Goal: Task Accomplishment & Management: Manage account settings

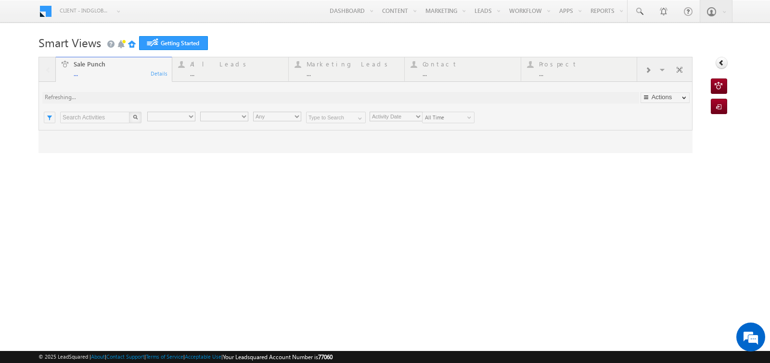
type input "Any Owner"
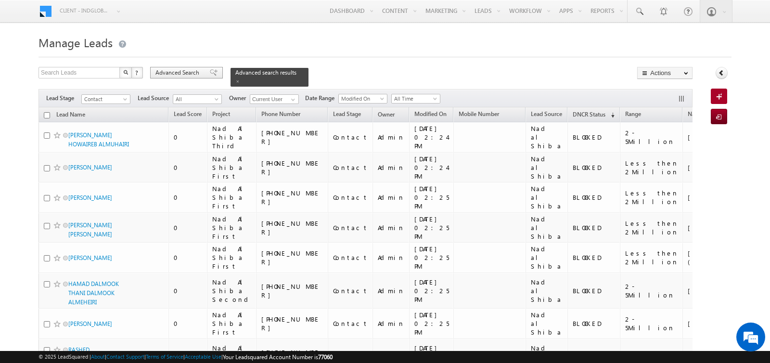
click at [181, 74] on span "Advanced Search" at bounding box center [179, 72] width 47 height 9
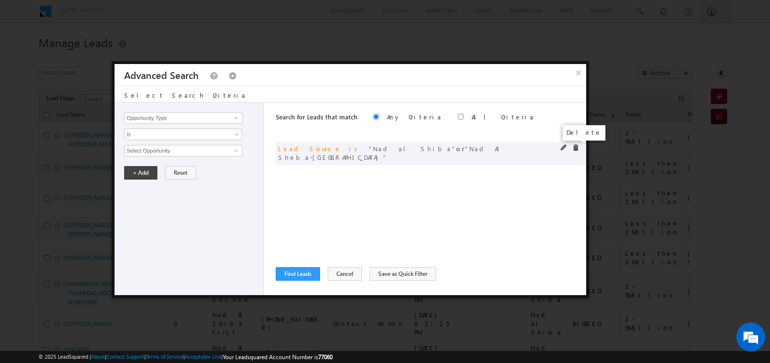
click at [572, 148] on span at bounding box center [575, 147] width 7 height 7
click at [162, 118] on input "Opportunity Type" at bounding box center [183, 118] width 118 height 12
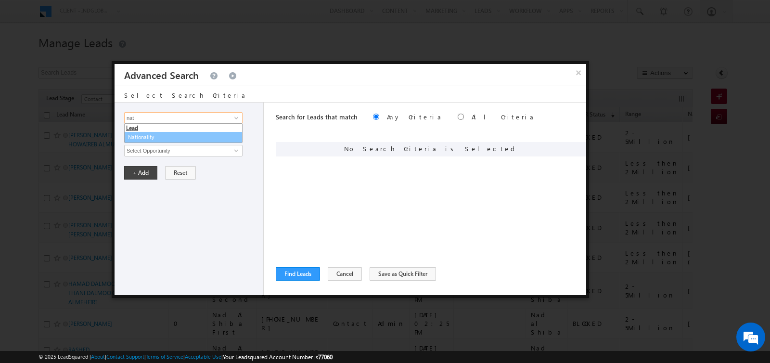
click at [141, 136] on link "Nationality" at bounding box center [183, 137] width 118 height 11
type input "Nationality"
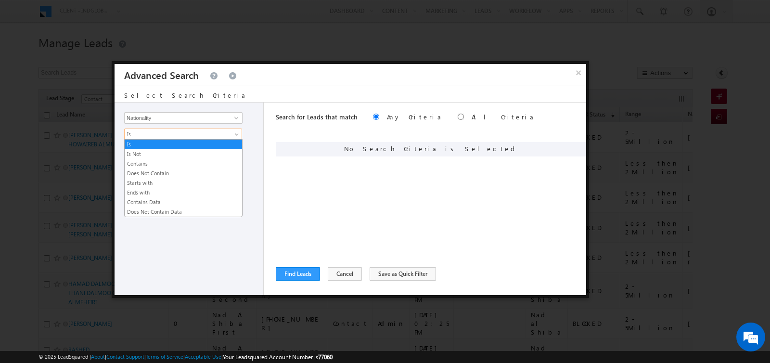
click at [145, 133] on span "Is" at bounding box center [177, 134] width 104 height 9
click at [147, 160] on link "Contains" at bounding box center [183, 163] width 117 height 9
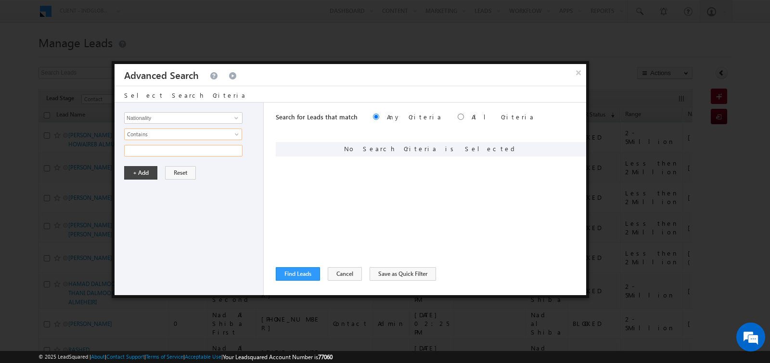
click at [147, 150] on input "text" at bounding box center [183, 151] width 118 height 12
type input "[DEMOGRAPHIC_DATA]"
click at [136, 169] on button "+ Add" at bounding box center [140, 172] width 33 height 13
click at [291, 275] on button "Find Leads" at bounding box center [298, 273] width 44 height 13
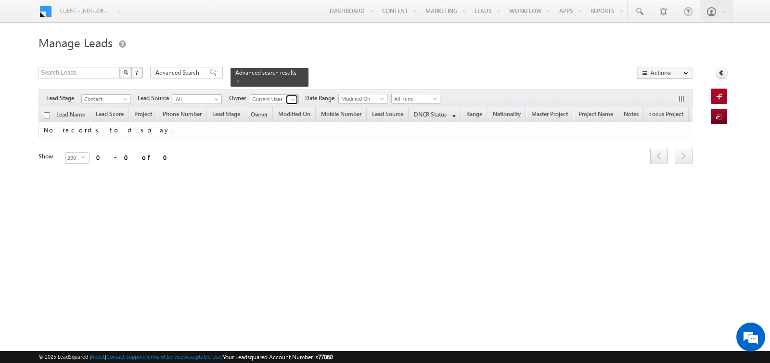
click at [291, 99] on span at bounding box center [293, 100] width 8 height 8
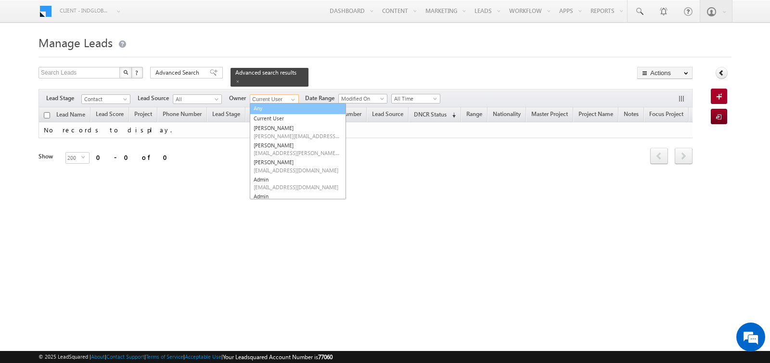
click at [274, 108] on link "Any" at bounding box center [298, 108] width 96 height 11
type input "Any"
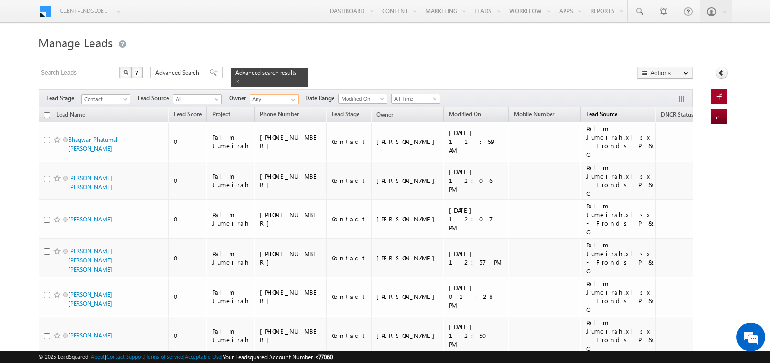
click at [586, 117] on span "Lead Source" at bounding box center [601, 113] width 31 height 7
click at [582, 110] on link "Lead Source (sorted ascending)" at bounding box center [607, 115] width 50 height 13
click at [168, 72] on span "Advanced Search" at bounding box center [179, 72] width 47 height 9
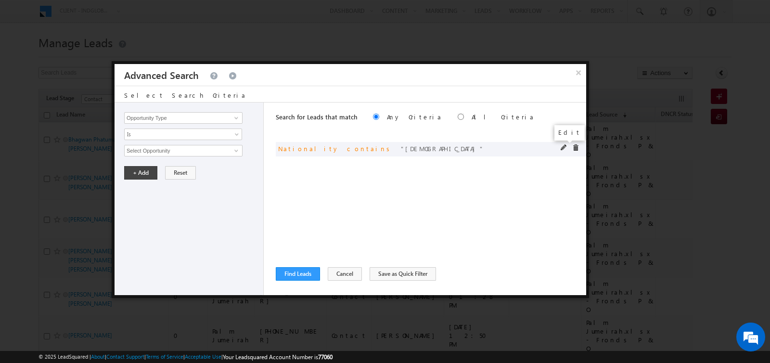
click at [562, 146] on span at bounding box center [564, 147] width 7 height 7
click at [140, 169] on button "+ Add" at bounding box center [140, 172] width 33 height 13
click at [163, 118] on input "Opportunity Type" at bounding box center [183, 118] width 118 height 12
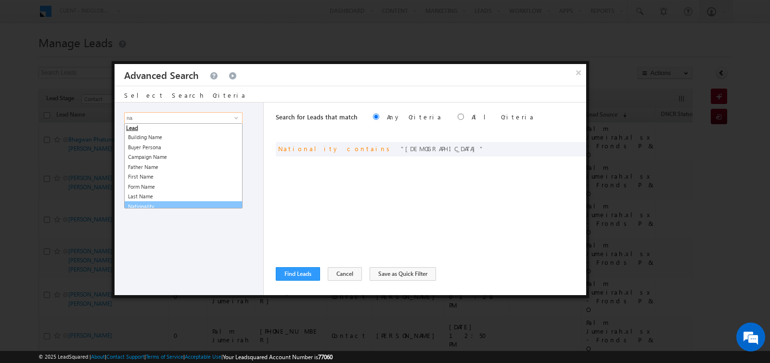
scroll to position [4, 0]
click at [166, 203] on link "Nationality" at bounding box center [183, 202] width 118 height 11
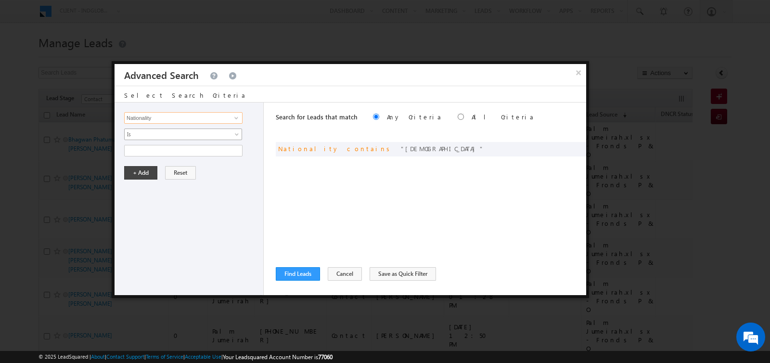
type input "Nationality"
click at [168, 133] on span "Is" at bounding box center [177, 134] width 104 height 9
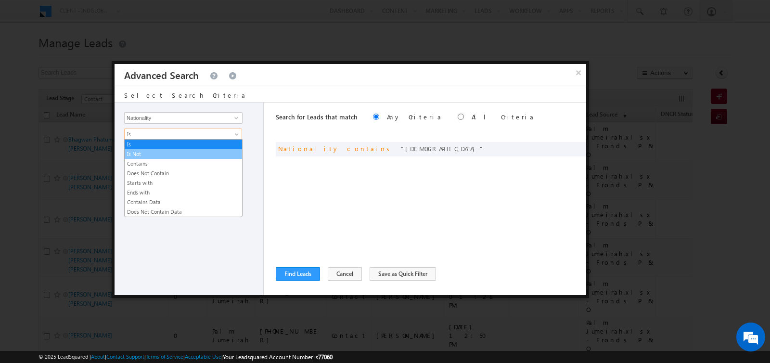
click at [167, 157] on link "Is Not" at bounding box center [183, 154] width 117 height 9
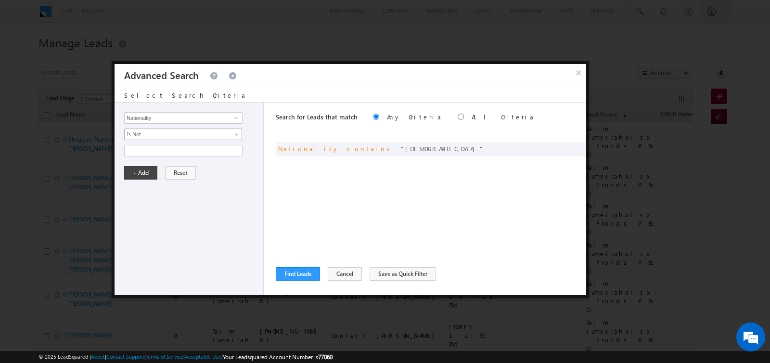
click at [167, 131] on span "Is Not" at bounding box center [177, 134] width 104 height 9
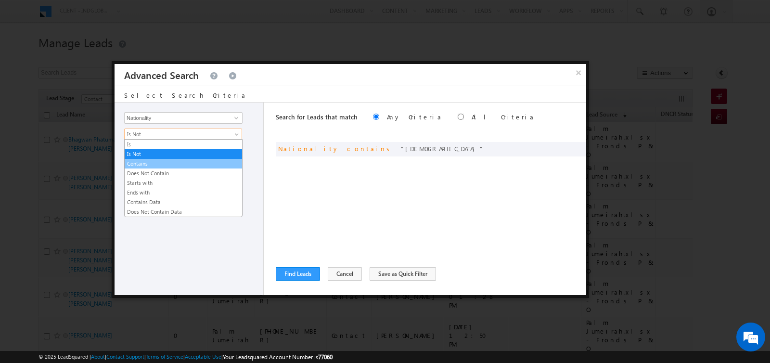
click at [166, 161] on link "Contains" at bounding box center [183, 163] width 117 height 9
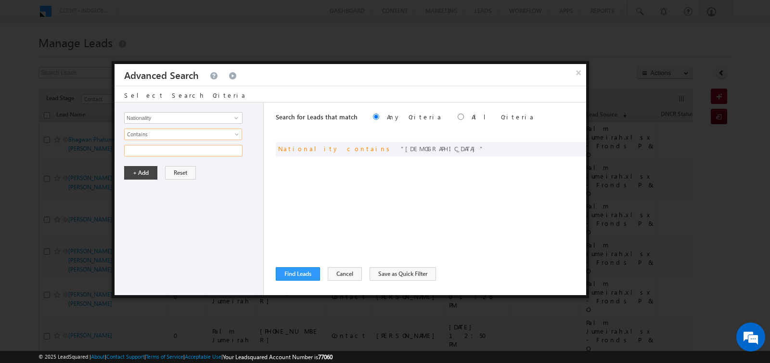
click at [165, 150] on input "text" at bounding box center [183, 151] width 118 height 12
type input "paki"
click at [142, 171] on button "+ Add" at bounding box center [140, 172] width 33 height 13
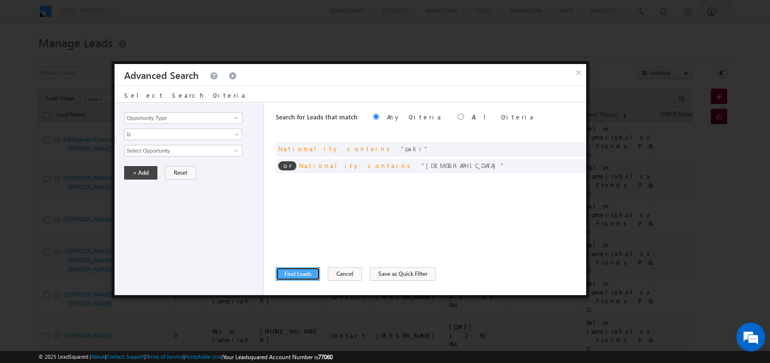
click at [297, 273] on button "Find Leads" at bounding box center [298, 273] width 44 height 13
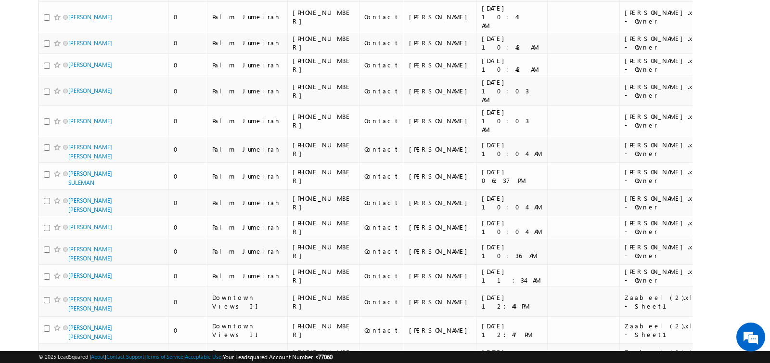
scroll to position [0, 0]
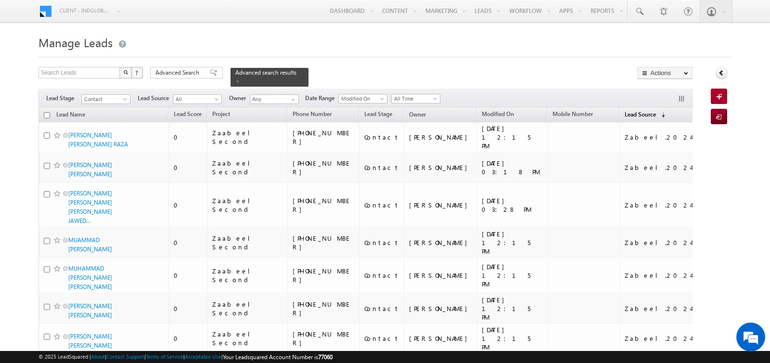
click at [625, 113] on span "Lead Source" at bounding box center [640, 114] width 31 height 7
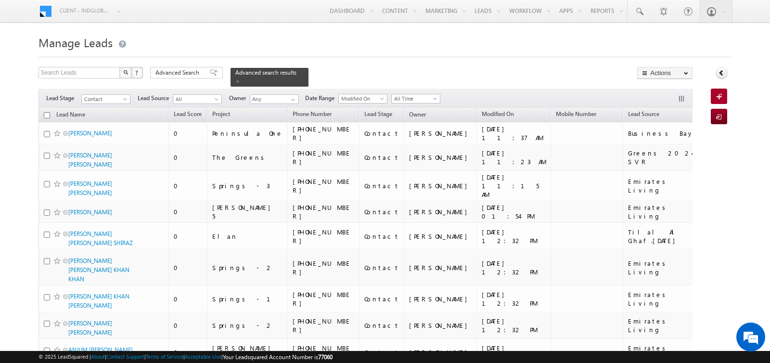
click at [47, 117] on input "checkbox" at bounding box center [47, 115] width 6 height 6
checkbox input "true"
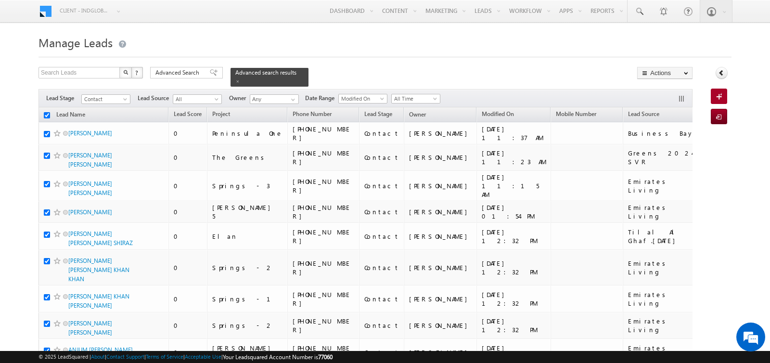
checkbox input "true"
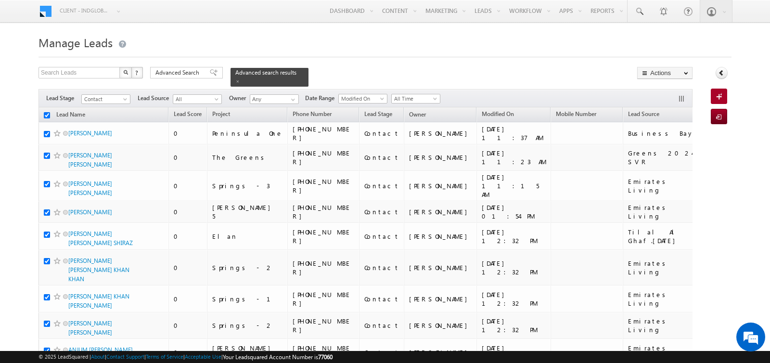
checkbox input "true"
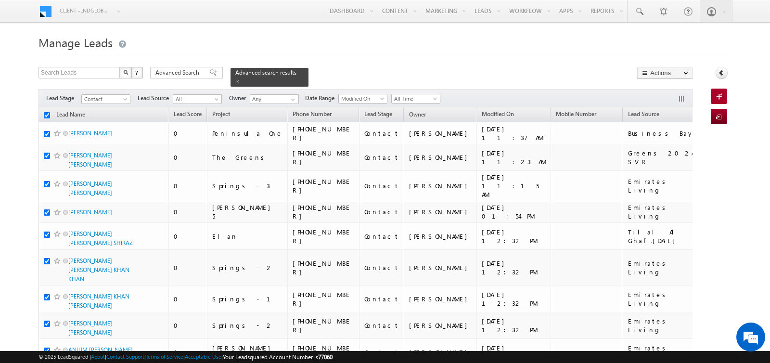
checkbox input "true"
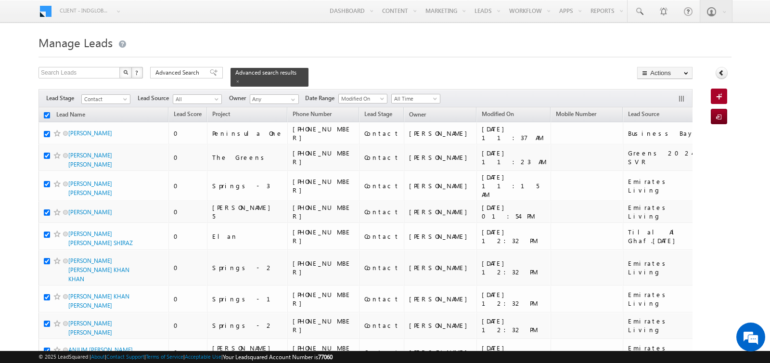
checkbox input "true"
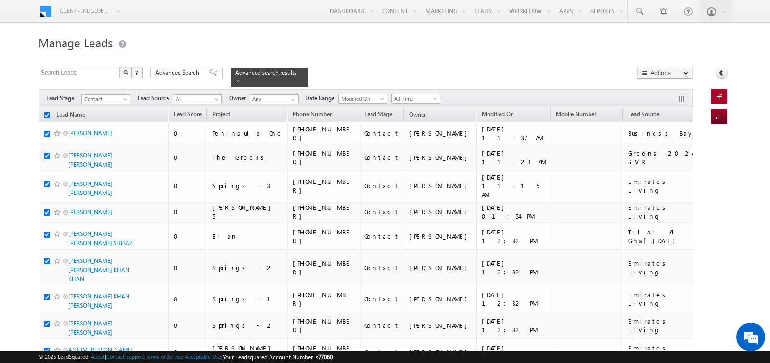
checkbox input "true"
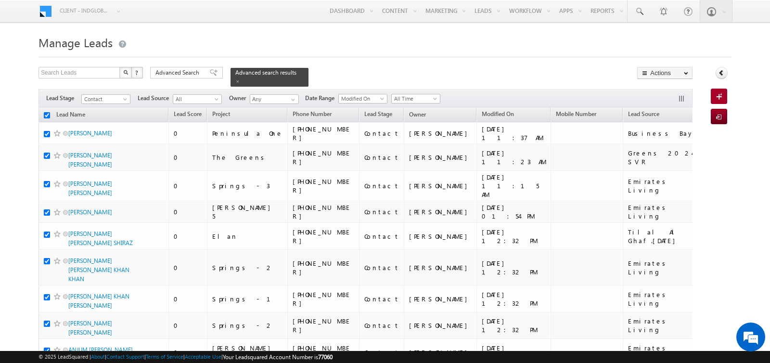
checkbox input "true"
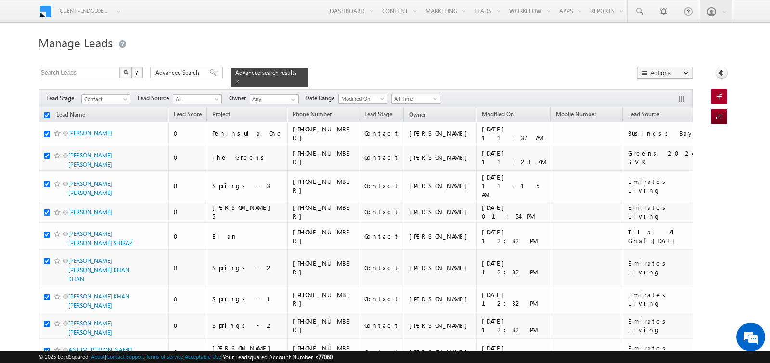
checkbox input "true"
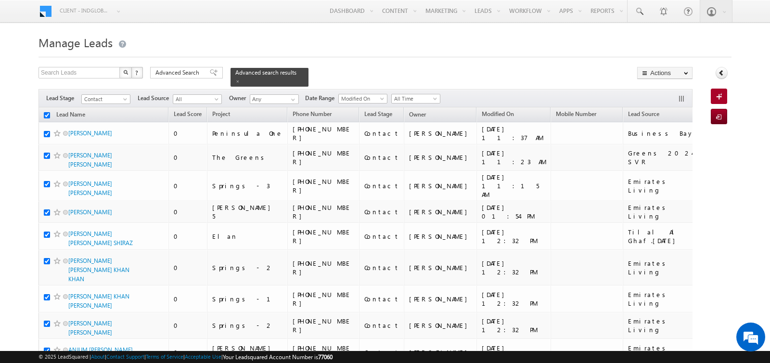
checkbox input "true"
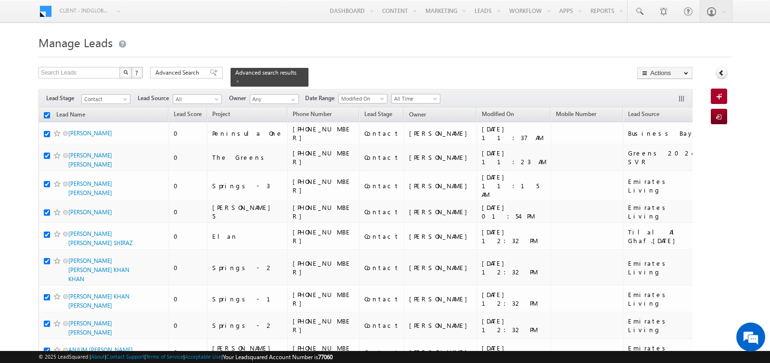
checkbox input "true"
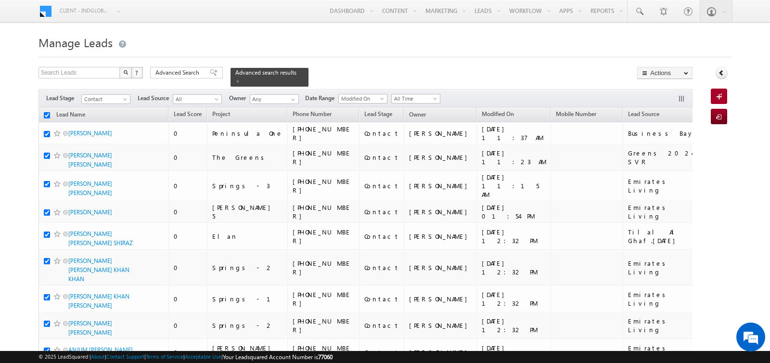
checkbox input "true"
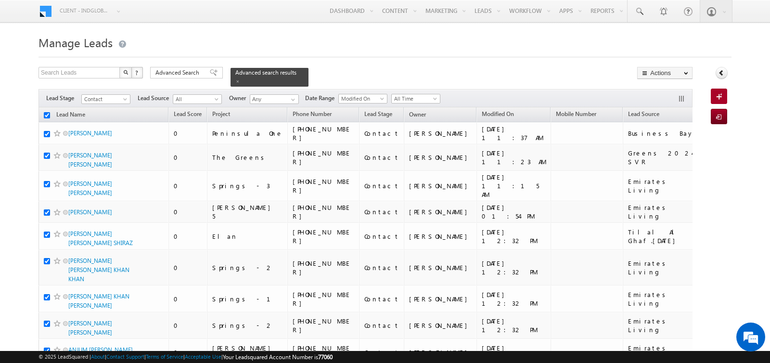
checkbox input "true"
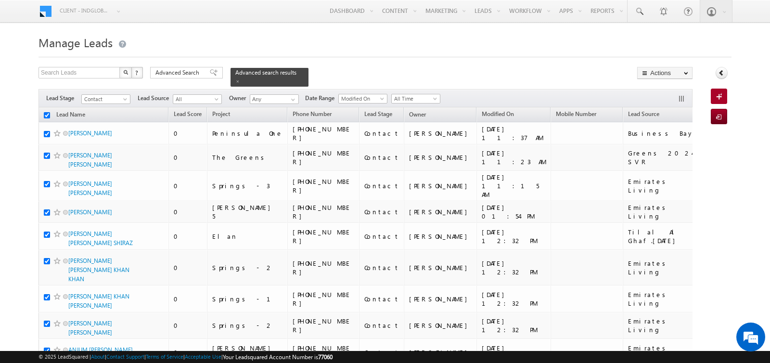
checkbox input "true"
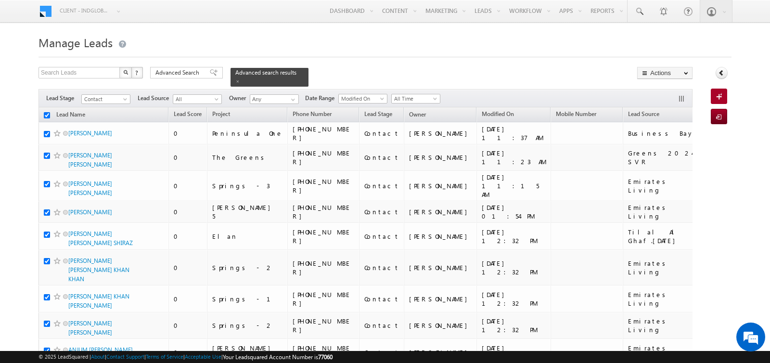
checkbox input "true"
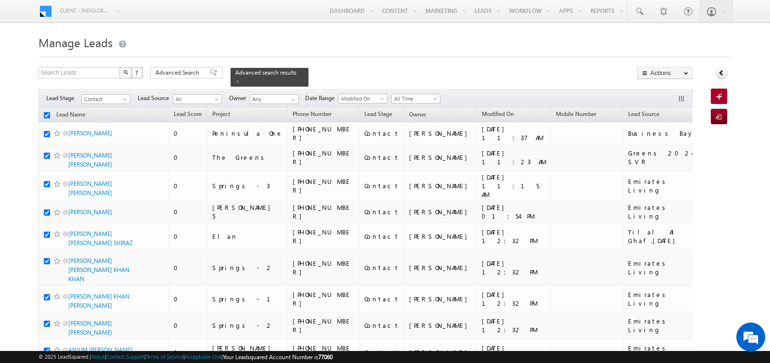
checkbox input "true"
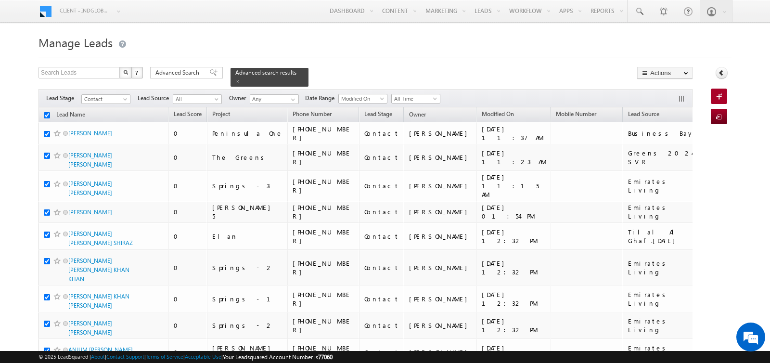
checkbox input "true"
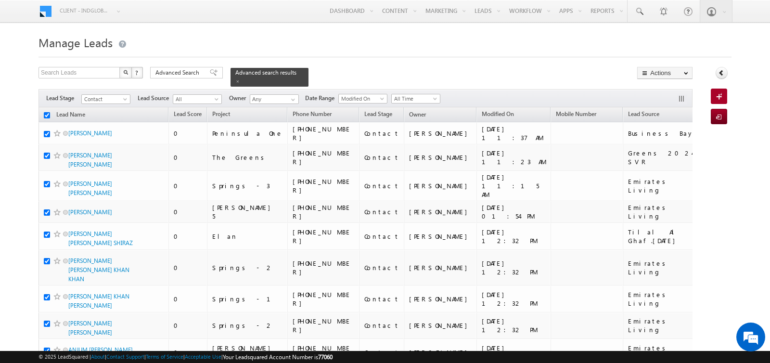
checkbox input "true"
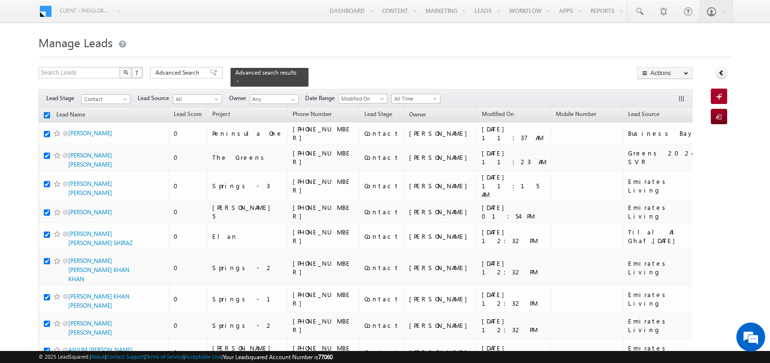
checkbox input "true"
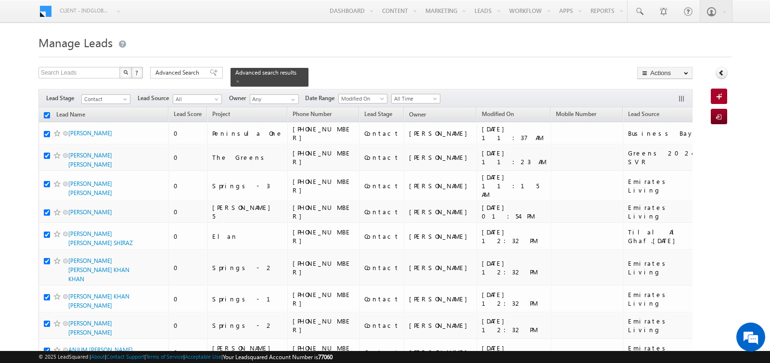
checkbox input "true"
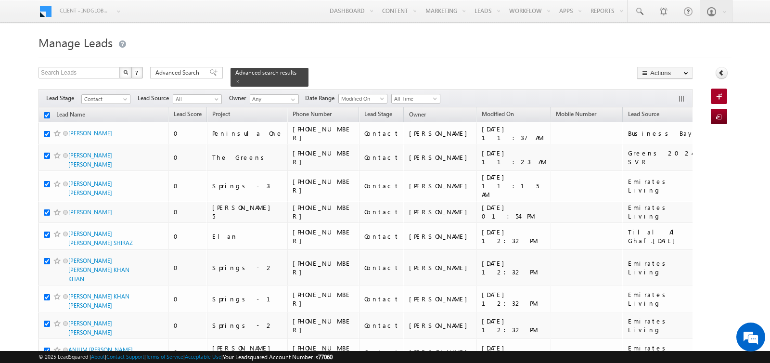
checkbox input "true"
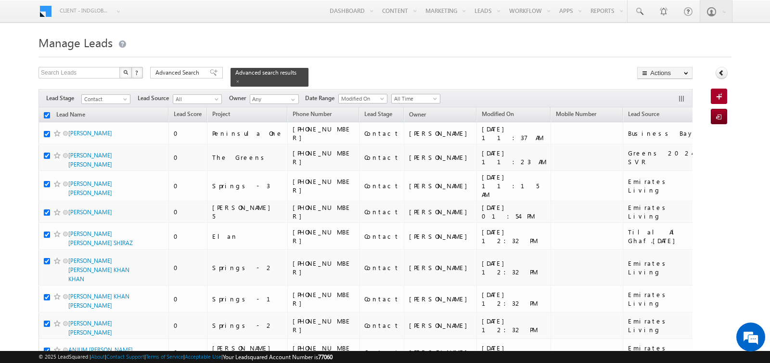
checkbox input "true"
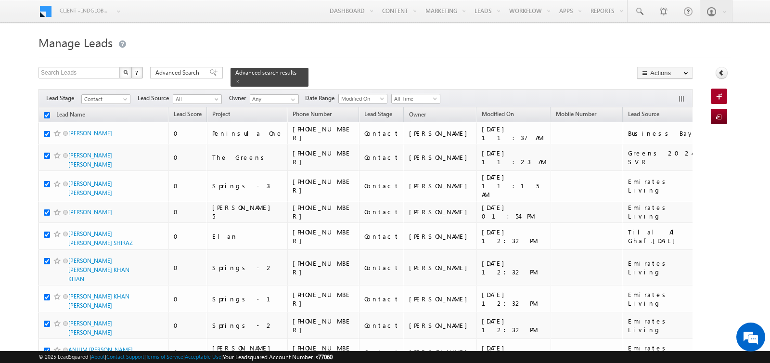
checkbox input "true"
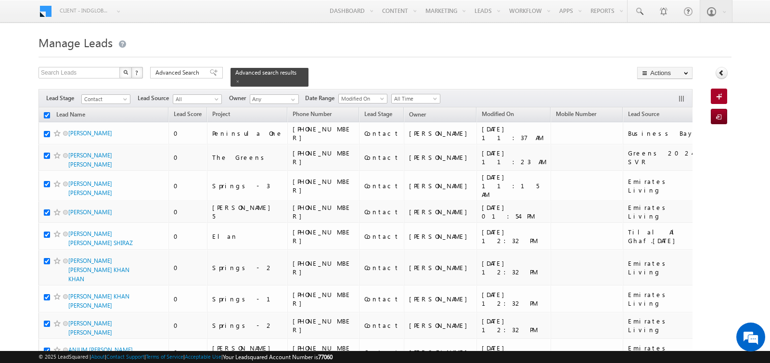
checkbox input "true"
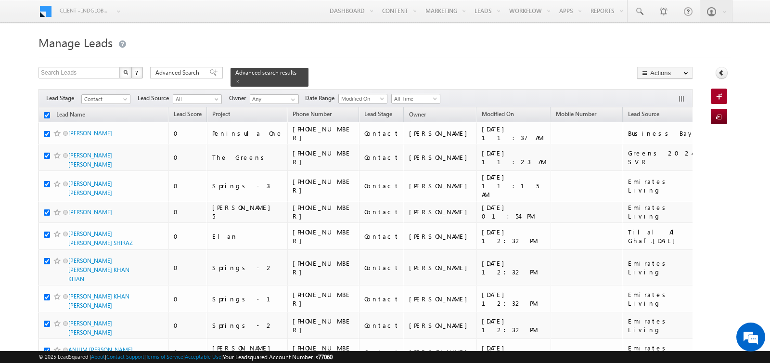
checkbox input "true"
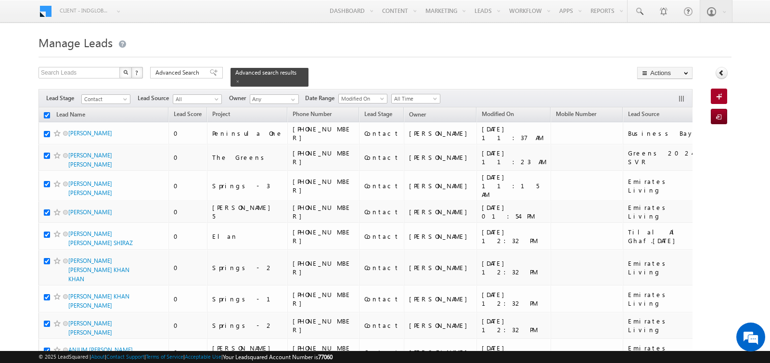
checkbox input "true"
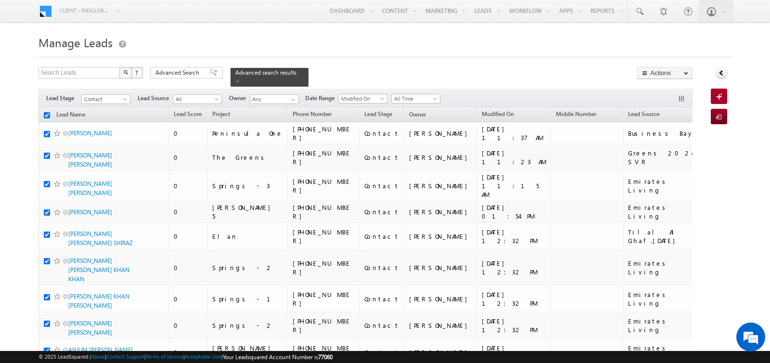
checkbox input "true"
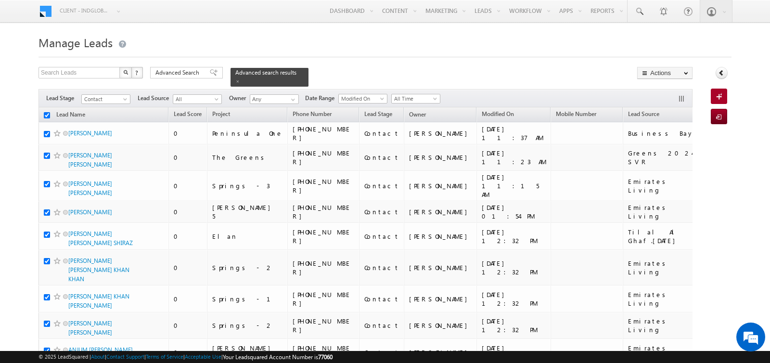
checkbox input "true"
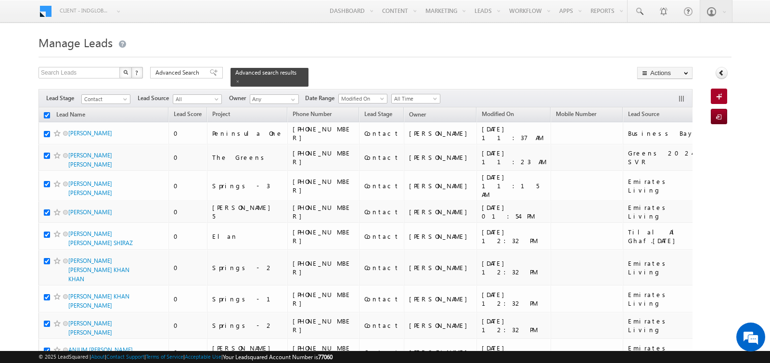
checkbox input "true"
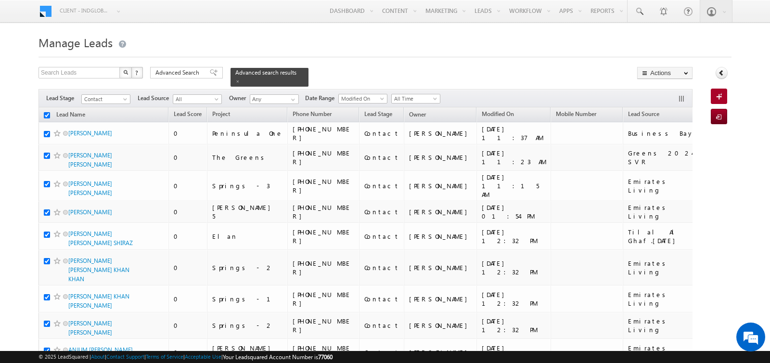
checkbox input "true"
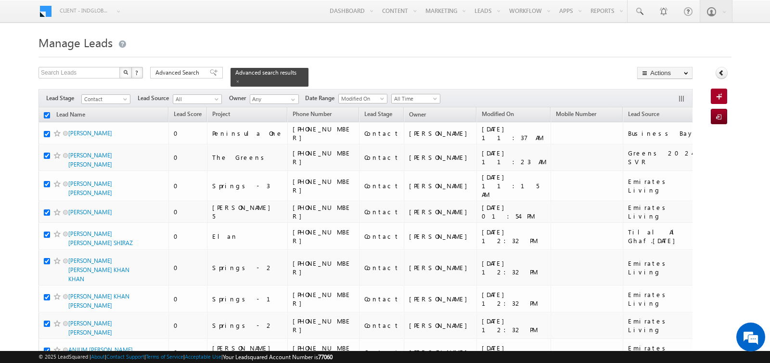
checkbox input "true"
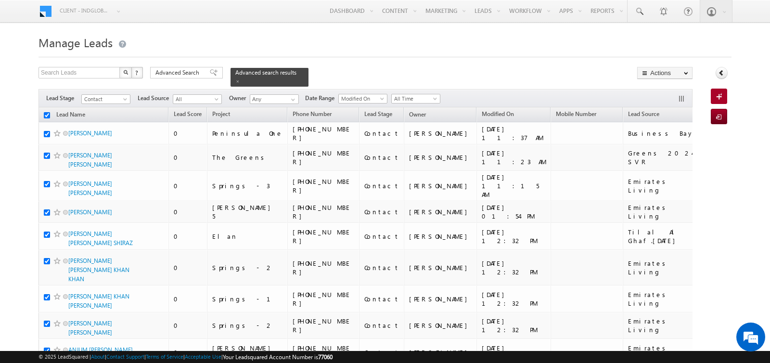
checkbox input "true"
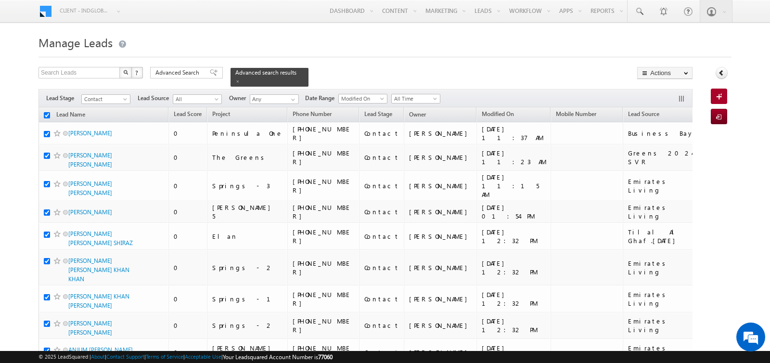
checkbox input "true"
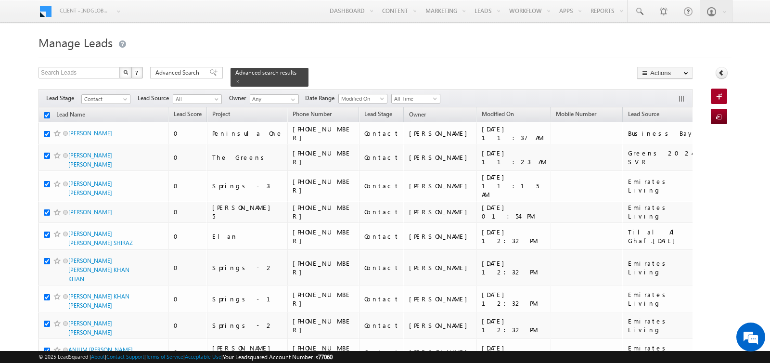
checkbox input "true"
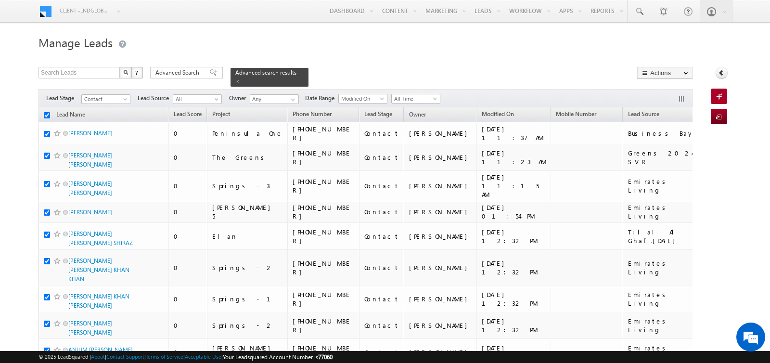
checkbox input "true"
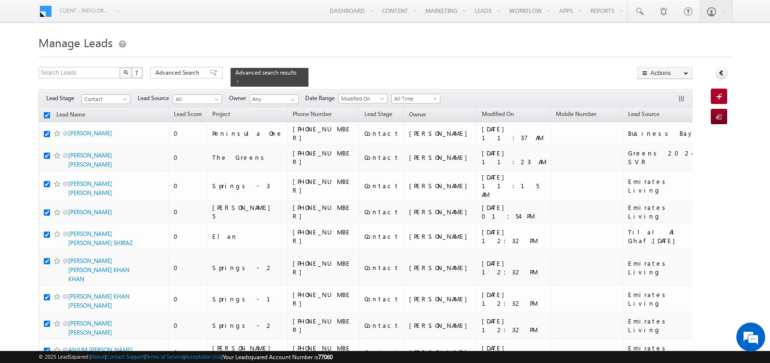
checkbox input "true"
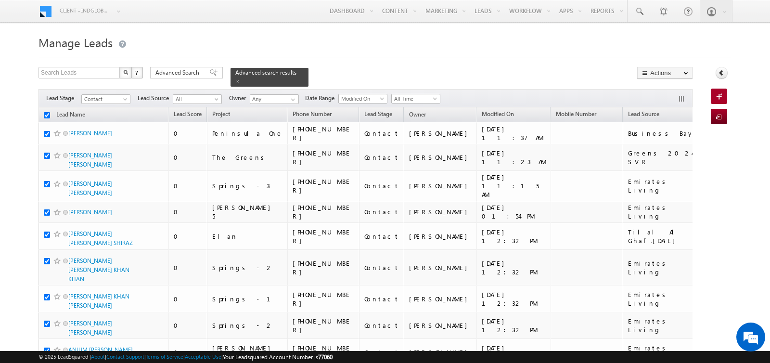
checkbox input "true"
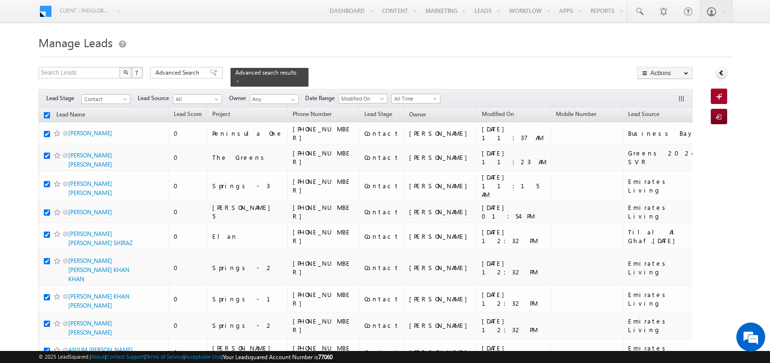
checkbox input "true"
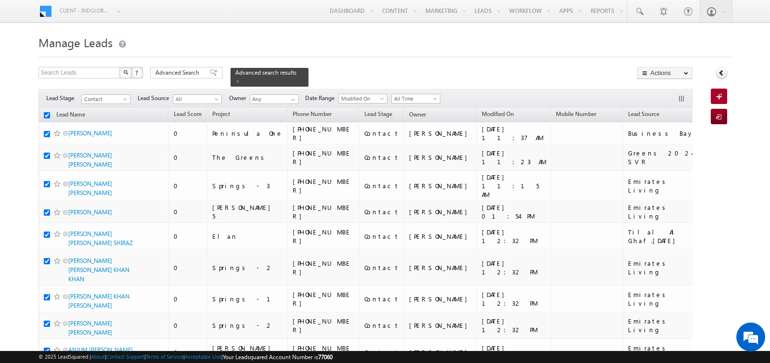
checkbox input "true"
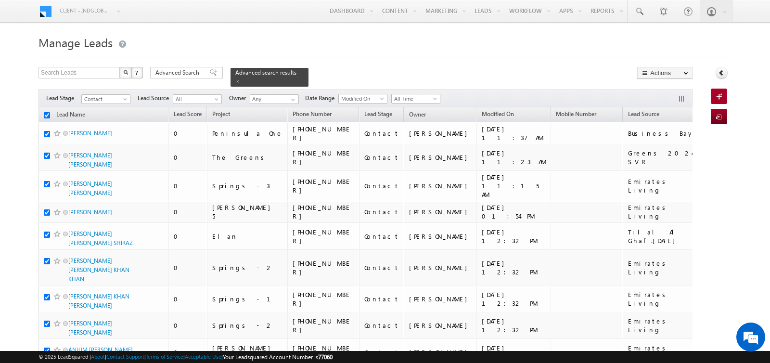
checkbox input "true"
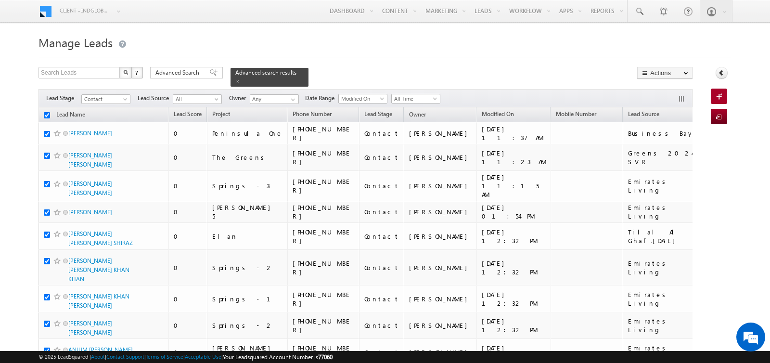
checkbox input "true"
click at [675, 156] on link "Change Owner" at bounding box center [665, 156] width 54 height 12
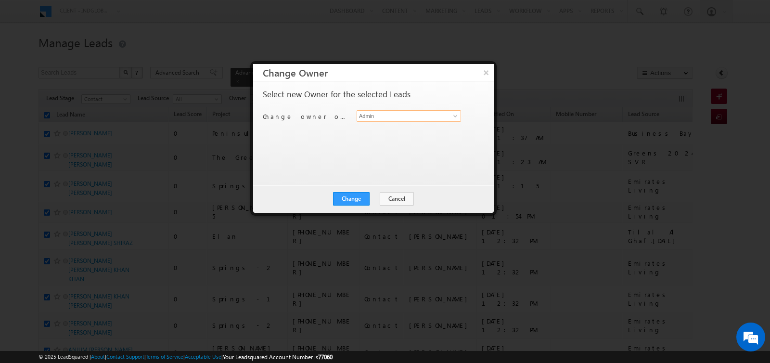
click at [409, 118] on input "Admin" at bounding box center [409, 116] width 104 height 12
click at [399, 129] on link "[PERSON_NAME] [PERSON_NAME][EMAIL_ADDRESS][PERSON_NAME][DOMAIN_NAME]" at bounding box center [409, 130] width 104 height 18
click at [353, 201] on button "Change" at bounding box center [351, 198] width 37 height 13
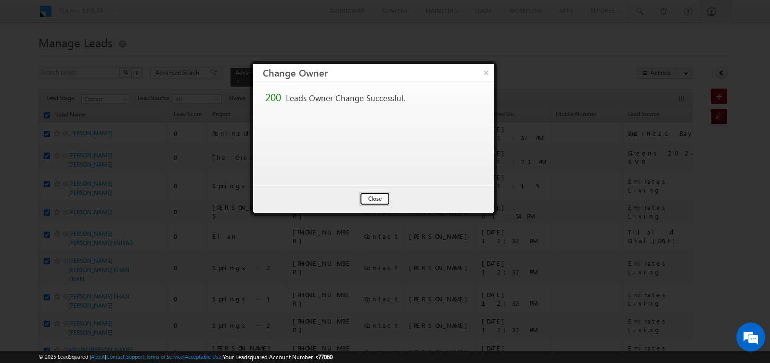
click at [367, 195] on button "Close" at bounding box center [375, 198] width 31 height 13
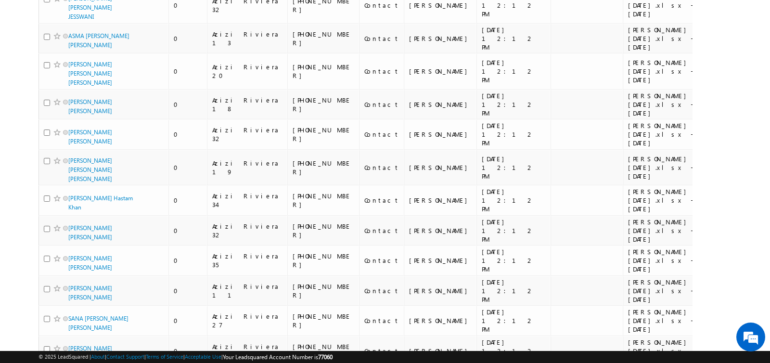
scroll to position [3606, 0]
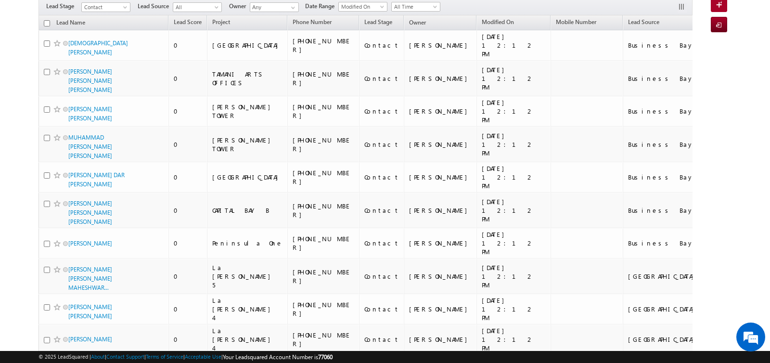
scroll to position [0, 0]
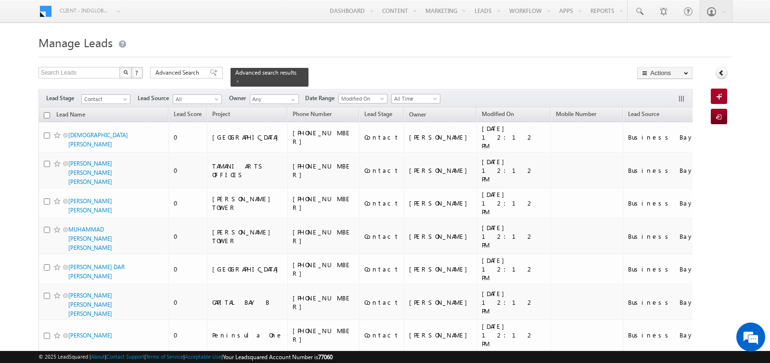
click at [258, 43] on h1 "Manage Leads" at bounding box center [385, 41] width 693 height 19
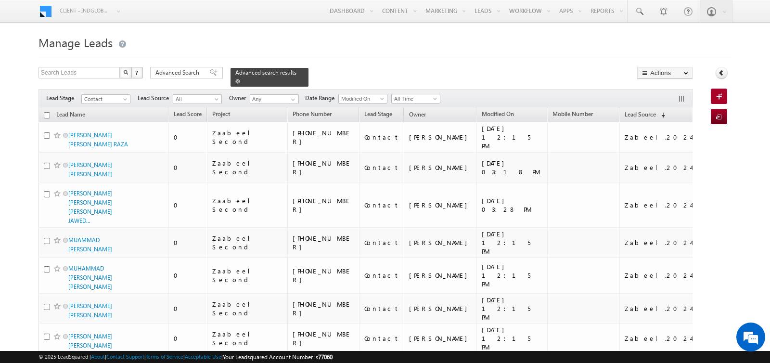
click at [235, 80] on span at bounding box center [237, 81] width 5 height 5
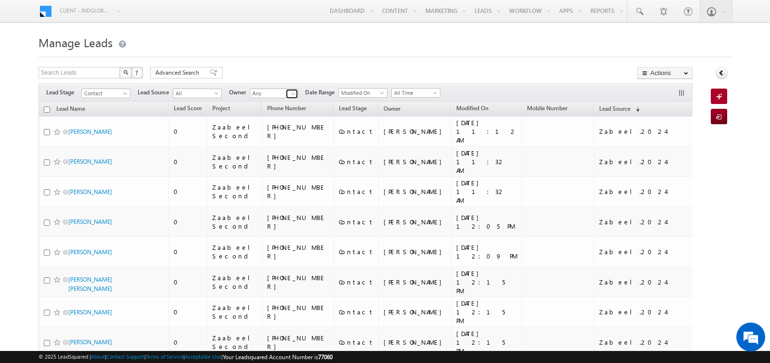
click at [289, 94] on span at bounding box center [293, 94] width 8 height 8
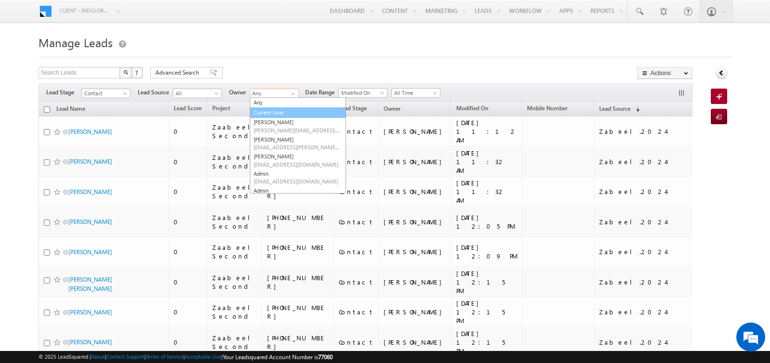
click at [277, 110] on link "Current User" at bounding box center [298, 112] width 96 height 11
type input "Current User"
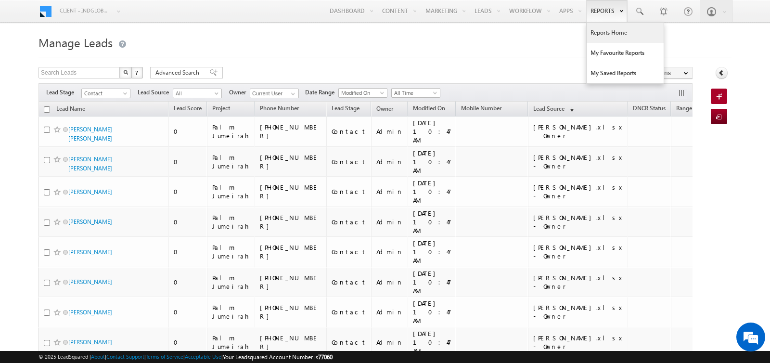
click at [594, 31] on link "Reports Home" at bounding box center [625, 33] width 77 height 20
